Goal: Task Accomplishment & Management: Manage account settings

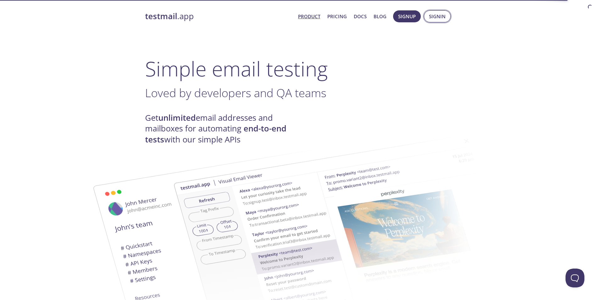
click at [437, 18] on span "Signin" at bounding box center [437, 16] width 17 height 8
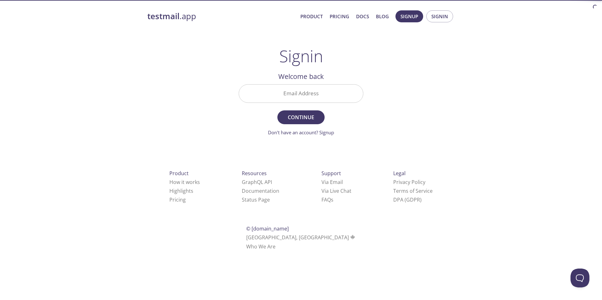
click at [300, 94] on input "Email Address" at bounding box center [301, 94] width 124 height 18
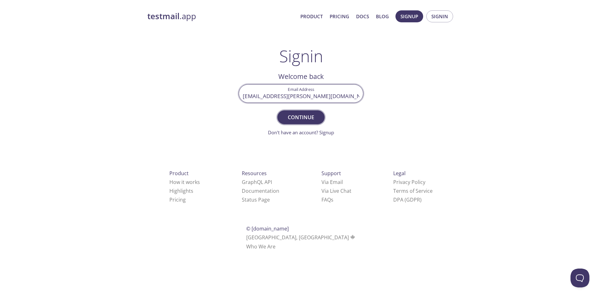
type input "[EMAIL_ADDRESS][PERSON_NAME][DOMAIN_NAME]"
click at [306, 118] on span "Continue" at bounding box center [300, 117] width 33 height 9
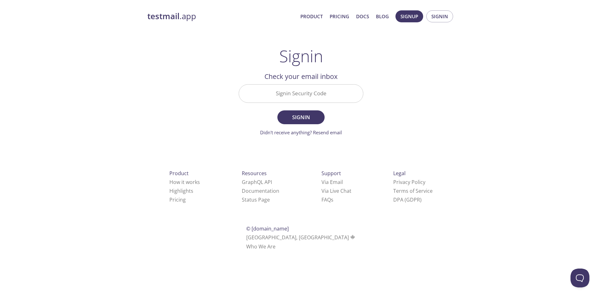
click at [319, 91] on input "Signin Security Code" at bounding box center [301, 94] width 124 height 18
paste input "E5J354C"
type input "E5J354C"
click at [311, 112] on button "Signin" at bounding box center [300, 118] width 47 height 14
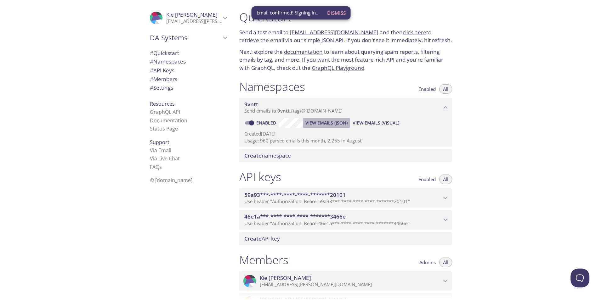
click at [326, 122] on span "View Emails (JSON)" at bounding box center [326, 123] width 42 height 8
